Goal: Use online tool/utility: Utilize a website feature to perform a specific function

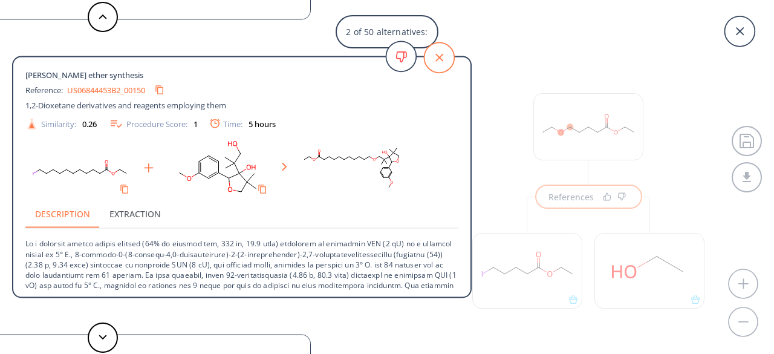
scroll to position [835, 0]
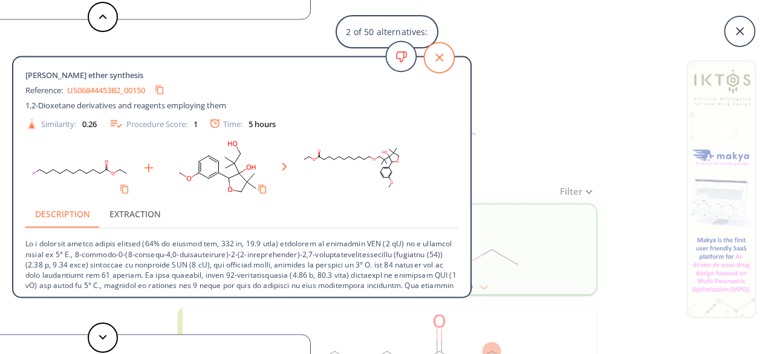
click at [446, 57] on icon at bounding box center [439, 57] width 30 height 30
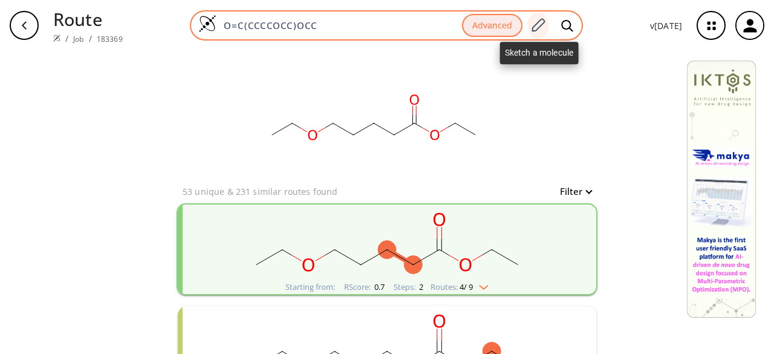
click at [541, 24] on icon at bounding box center [538, 26] width 16 height 16
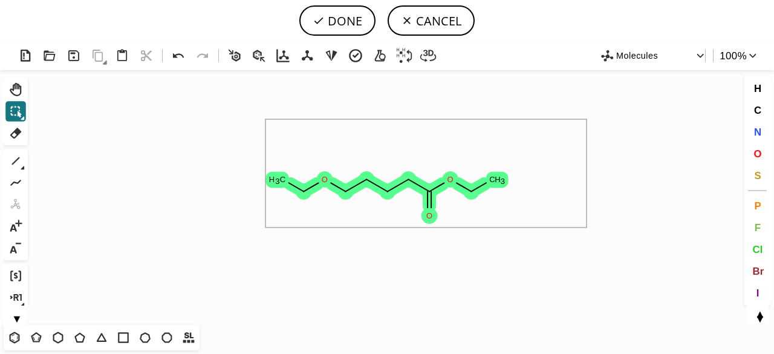
drag, startPoint x: 262, startPoint y: 173, endPoint x: 591, endPoint y: 224, distance: 333.6
click at [588, 227] on icon "Created with [PERSON_NAME] 2.3.0 O O C H 3 O C H 3" at bounding box center [387, 197] width 709 height 255
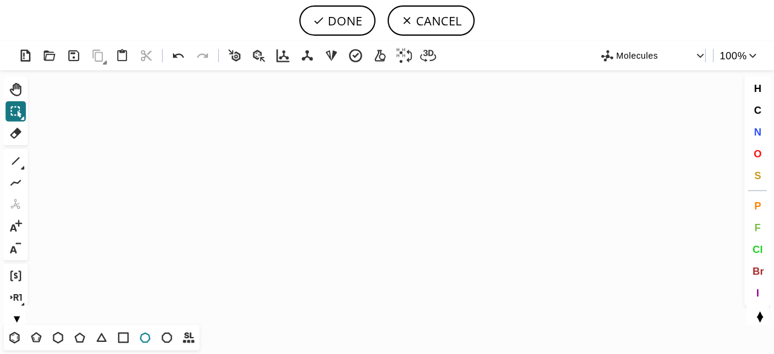
click at [146, 334] on icon at bounding box center [145, 337] width 11 height 10
click at [363, 159] on icon "Created with [PERSON_NAME] 2.3.0" at bounding box center [387, 197] width 709 height 255
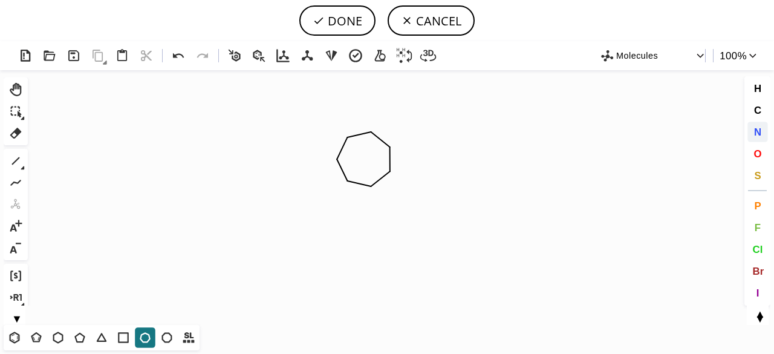
click at [758, 129] on span "N" at bounding box center [756, 131] width 7 height 11
click at [371, 187] on tspan "N" at bounding box center [371, 187] width 6 height 9
drag, startPoint x: 17, startPoint y: 157, endPoint x: 323, endPoint y: 204, distance: 309.6
click at [17, 157] on icon at bounding box center [16, 161] width 16 height 16
click at [175, 57] on icon at bounding box center [178, 55] width 11 height 5
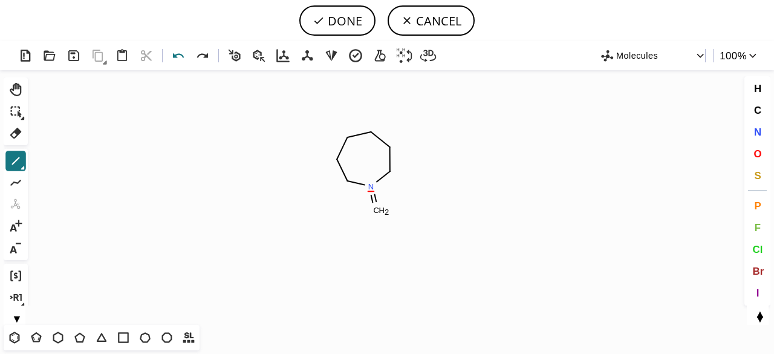
click at [174, 61] on icon at bounding box center [179, 56] width 18 height 18
drag, startPoint x: 376, startPoint y: 188, endPoint x: 386, endPoint y: 212, distance: 26.3
drag, startPoint x: 383, startPoint y: 214, endPoint x: 405, endPoint y: 198, distance: 26.9
drag, startPoint x: 413, startPoint y: 199, endPoint x: 423, endPoint y: 201, distance: 10.6
drag, startPoint x: 429, startPoint y: 203, endPoint x: 437, endPoint y: 186, distance: 18.7
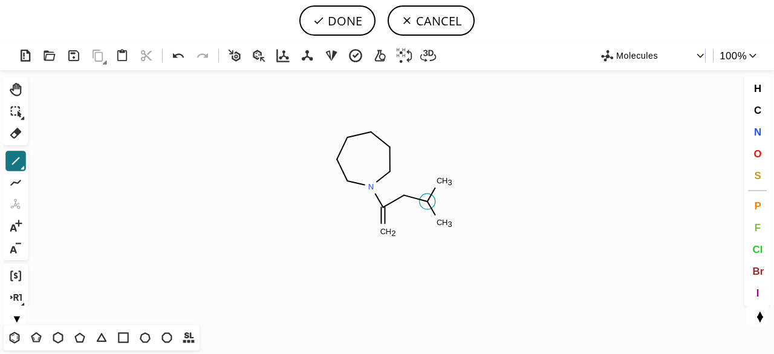
drag, startPoint x: 431, startPoint y: 205, endPoint x: 445, endPoint y: 197, distance: 16.3
click at [759, 153] on span "O" at bounding box center [757, 153] width 8 height 11
click at [385, 233] on tspan "O" at bounding box center [385, 233] width 6 height 9
click at [403, 198] on tspan "O" at bounding box center [403, 198] width 6 height 9
click at [23, 167] on icon at bounding box center [23, 168] width 4 height 4
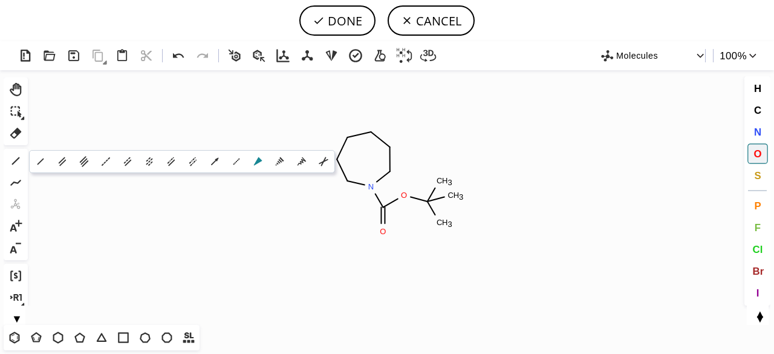
click at [256, 164] on icon at bounding box center [258, 161] width 13 height 13
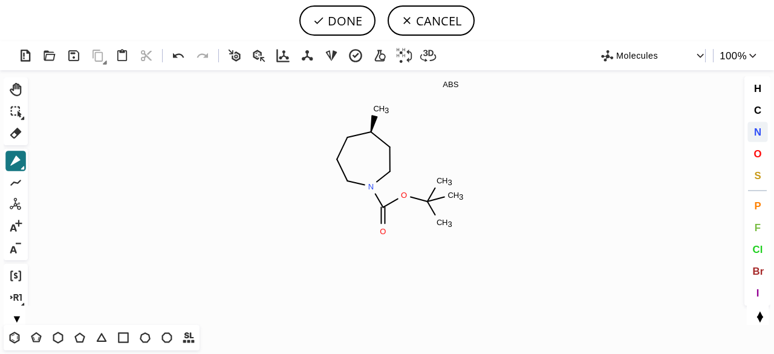
click at [757, 127] on span "N" at bounding box center [756, 131] width 7 height 11
drag, startPoint x: 382, startPoint y: 106, endPoint x: 381, endPoint y: 112, distance: 6.1
click at [382, 107] on tspan "N" at bounding box center [382, 106] width 6 height 9
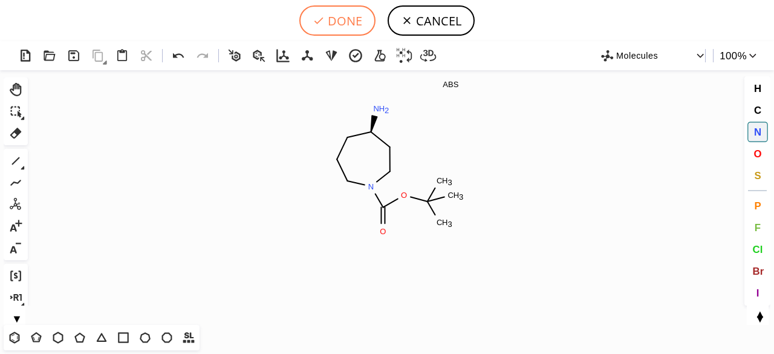
click at [343, 21] on button "DONE" at bounding box center [337, 20] width 76 height 30
type input "C1C[C@H](N)CCCN1C(OC(C)(C)C)=O"
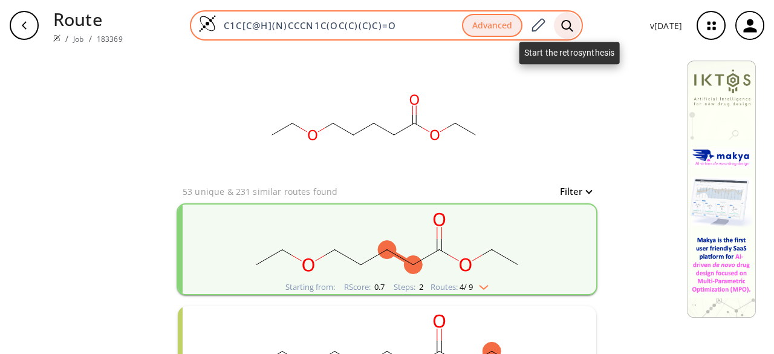
click at [571, 21] on icon at bounding box center [567, 25] width 12 height 13
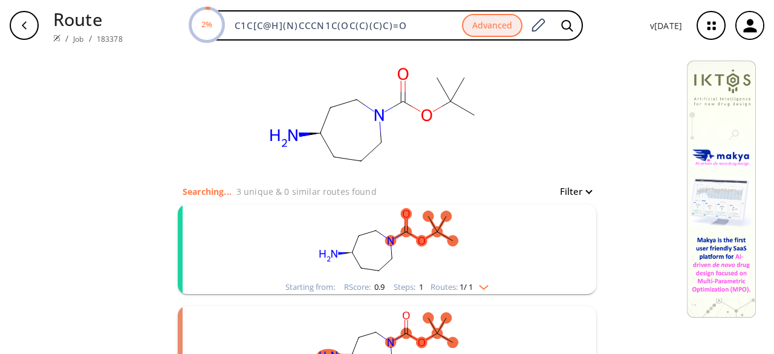
click at [476, 251] on rect "clusters" at bounding box center [387, 242] width 314 height 76
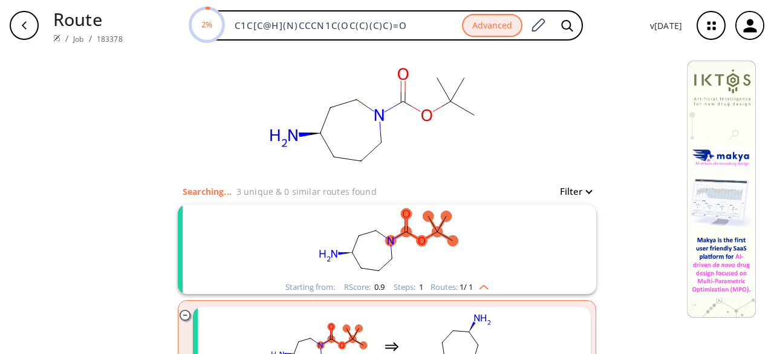
click at [476, 251] on rect "clusters" at bounding box center [387, 242] width 314 height 76
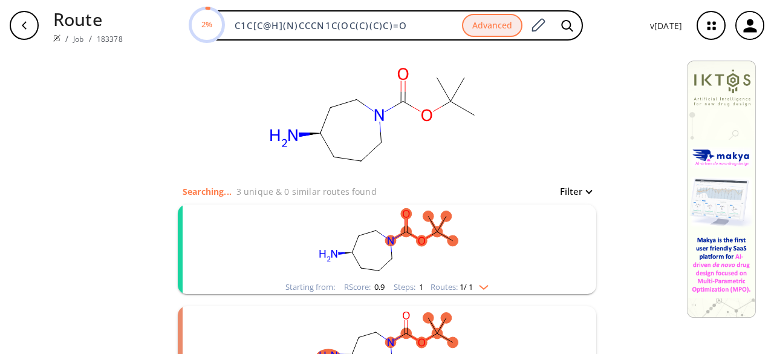
click at [476, 251] on rect "clusters" at bounding box center [387, 242] width 314 height 76
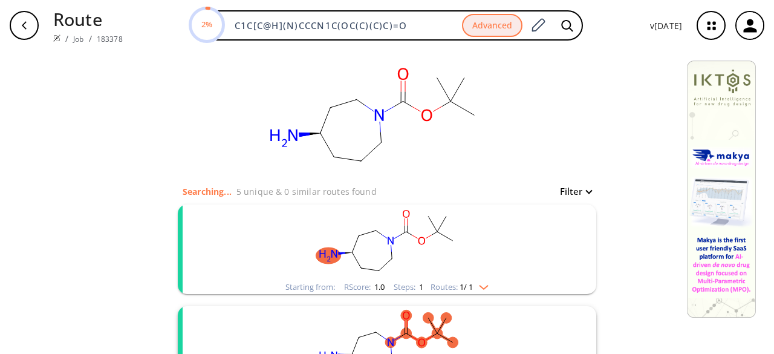
scroll to position [121, 0]
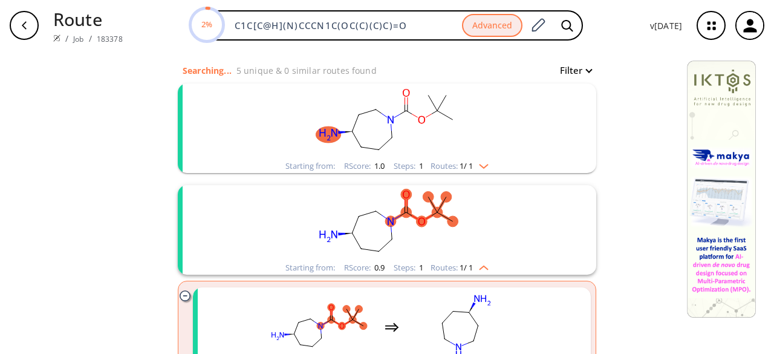
click at [409, 132] on rect "clusters" at bounding box center [387, 121] width 314 height 76
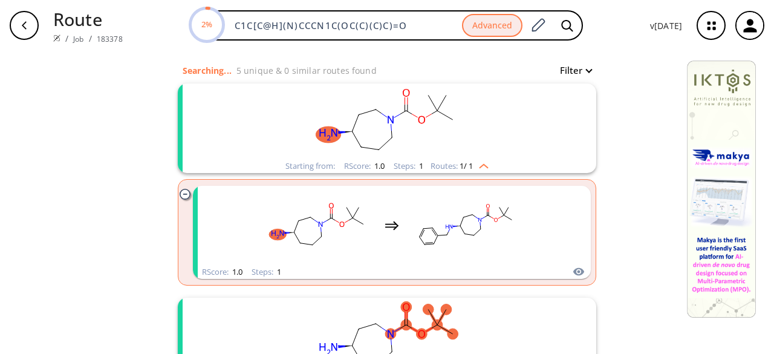
click at [408, 133] on rect "clusters" at bounding box center [387, 121] width 314 height 76
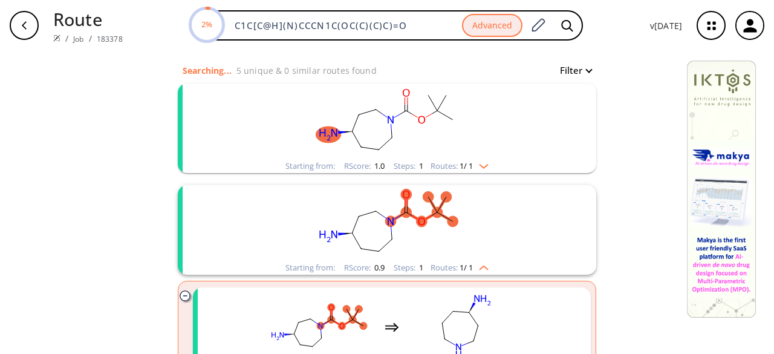
click at [408, 134] on rect "clusters" at bounding box center [387, 121] width 314 height 76
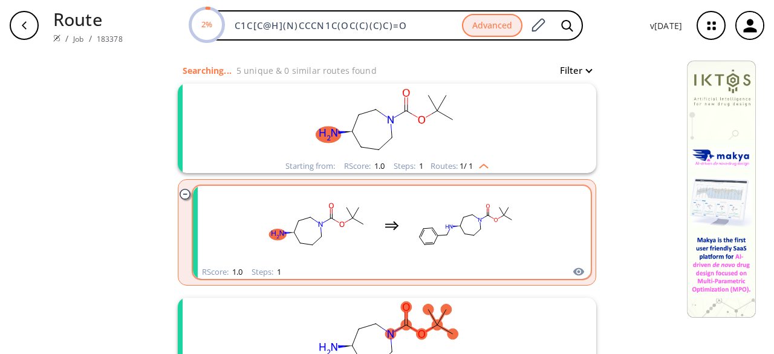
click at [417, 215] on rect "clusters" at bounding box center [465, 225] width 109 height 76
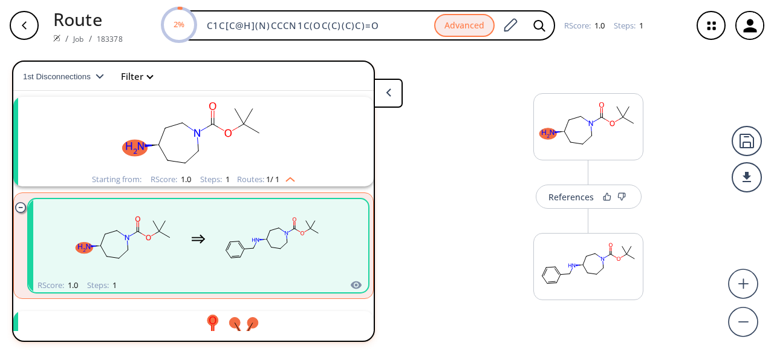
scroll to position [27, 0]
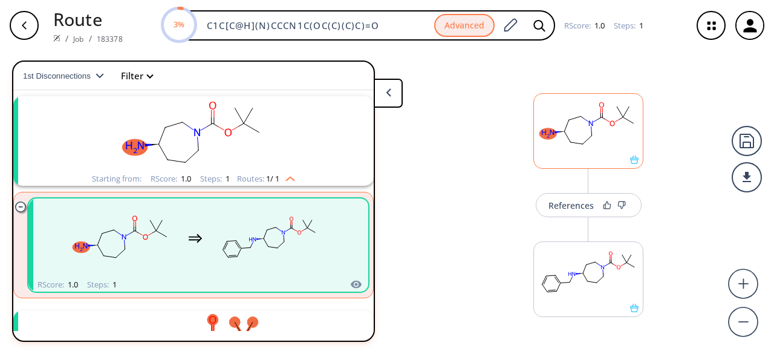
click at [603, 147] on rect at bounding box center [588, 125] width 109 height 62
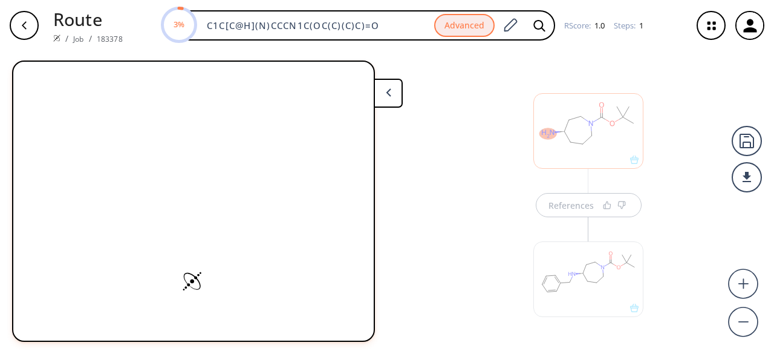
scroll to position [6, 0]
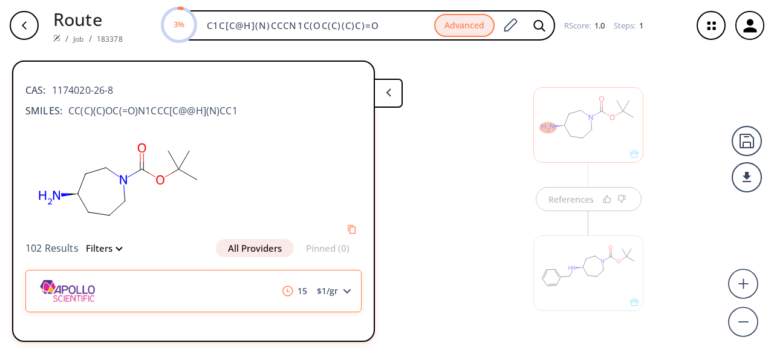
click at [258, 291] on div "15 $ 1 /gr" at bounding box center [193, 291] width 336 height 42
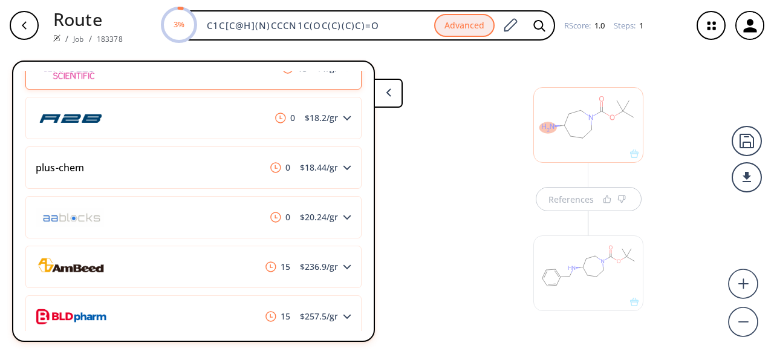
scroll to position [242, 0]
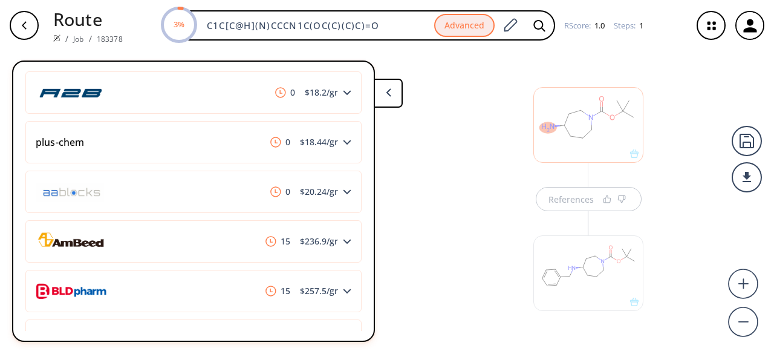
click at [265, 287] on img at bounding box center [270, 290] width 11 height 11
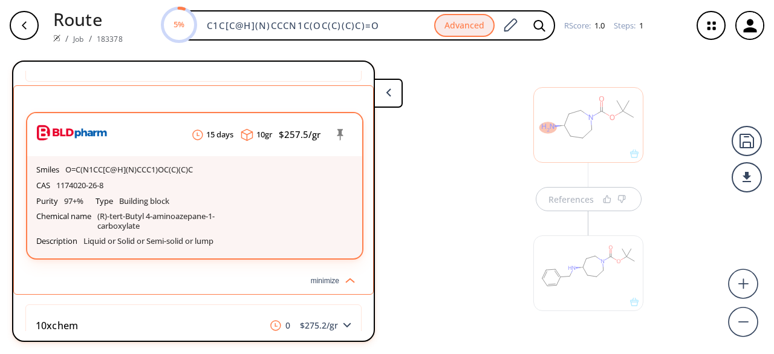
scroll to position [423, 0]
click at [152, 140] on header "15 days 10 gr $ 257.5 /gr" at bounding box center [194, 133] width 335 height 43
